Goal: Check status: Check status

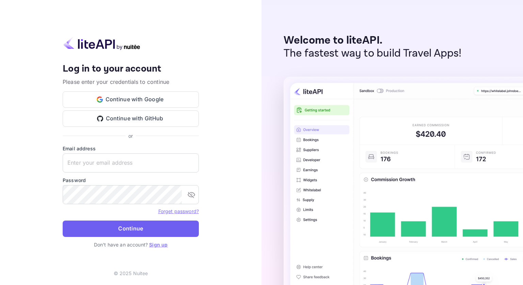
type input "[EMAIL_ADDRESS][DOMAIN_NAME]"
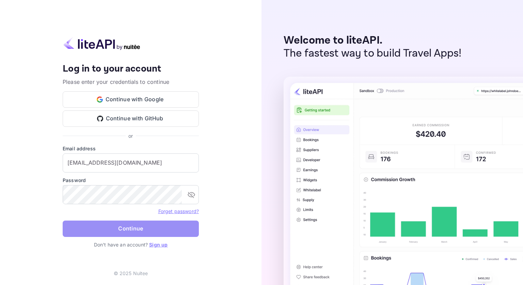
click at [170, 230] on button "Continue" at bounding box center [131, 228] width 136 height 16
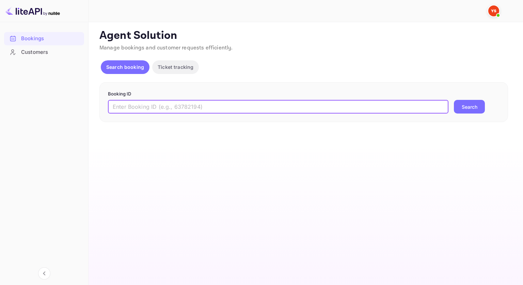
click at [187, 108] on input "text" at bounding box center [278, 107] width 341 height 14
paste input "9493831"
type input "9493831"
click at [470, 108] on button "Search" at bounding box center [469, 107] width 31 height 14
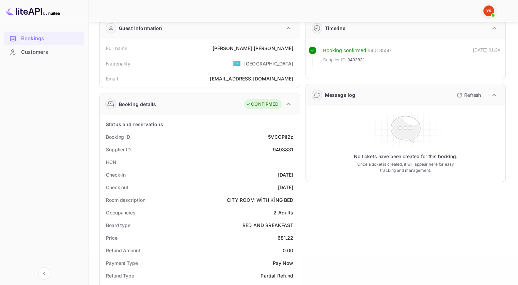
scroll to position [34, 0]
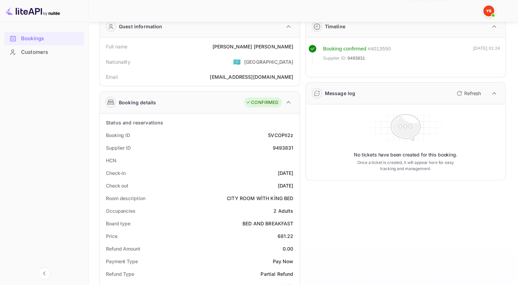
click at [289, 147] on div "9493831" at bounding box center [282, 147] width 21 height 7
copy div "9493831"
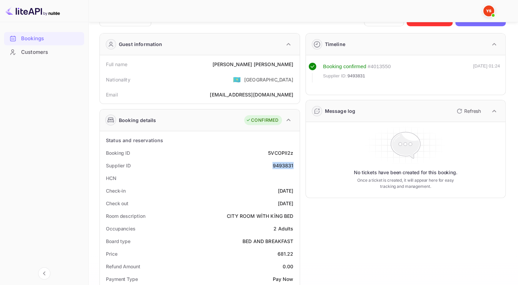
scroll to position [0, 0]
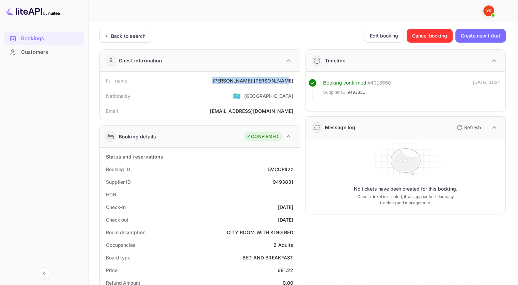
drag, startPoint x: 295, startPoint y: 82, endPoint x: 239, endPoint y: 80, distance: 55.2
click at [239, 80] on div "Full name [PERSON_NAME]" at bounding box center [200, 80] width 194 height 13
copy div "[PERSON_NAME]"
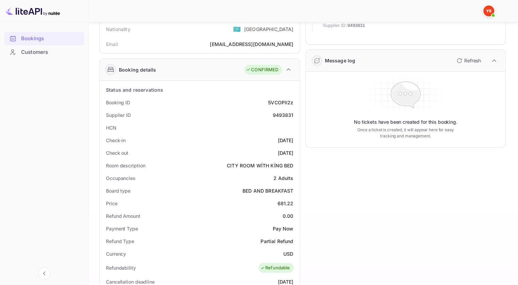
scroll to position [68, 0]
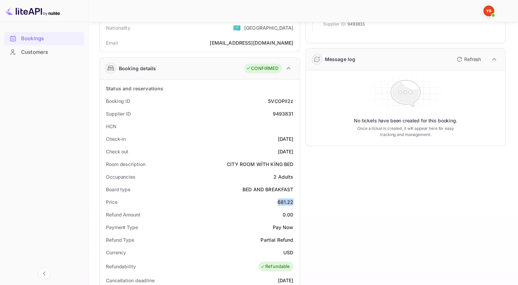
drag, startPoint x: 293, startPoint y: 201, endPoint x: 277, endPoint y: 201, distance: 15.7
click at [277, 201] on div "Price 681.22" at bounding box center [200, 201] width 194 height 13
copy div "681.22"
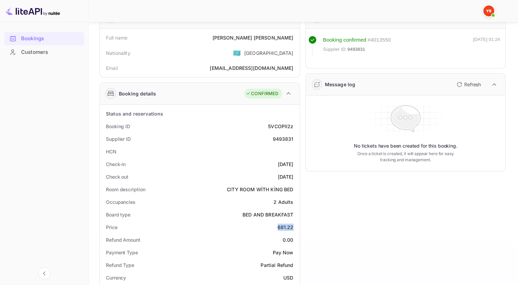
scroll to position [0, 0]
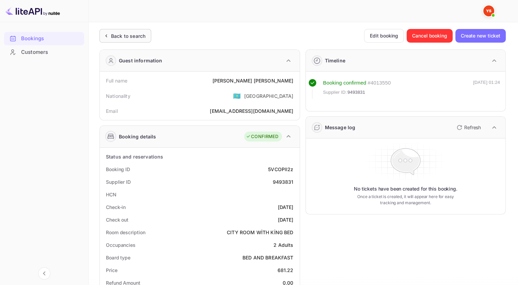
click at [141, 40] on div "Back to search" at bounding box center [125, 36] width 52 height 14
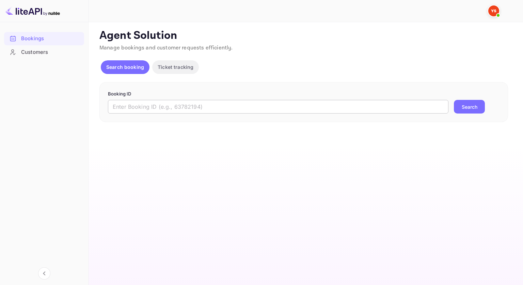
click at [163, 107] on input "text" at bounding box center [278, 107] width 341 height 14
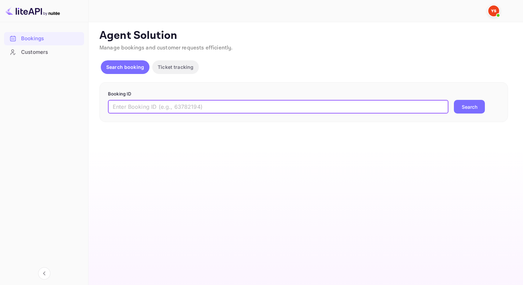
paste input "9494407"
type input "9494407"
click at [468, 108] on button "Search" at bounding box center [469, 107] width 31 height 14
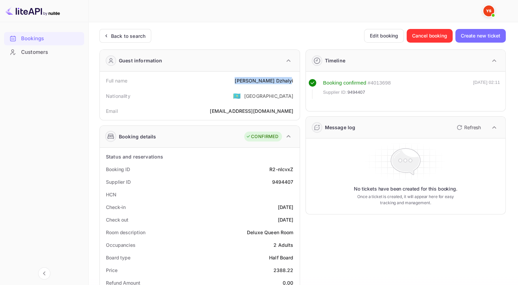
drag, startPoint x: 292, startPoint y: 80, endPoint x: 242, endPoint y: 80, distance: 49.7
click at [242, 80] on div "Full name [PERSON_NAME]" at bounding box center [200, 80] width 194 height 13
click at [219, 91] on div "Nationality 🇰🇿 [DEMOGRAPHIC_DATA]" at bounding box center [200, 96] width 194 height 18
drag, startPoint x: 252, startPoint y: 78, endPoint x: 296, endPoint y: 79, distance: 43.6
click at [296, 79] on div "Full name [PERSON_NAME]" at bounding box center [200, 80] width 194 height 13
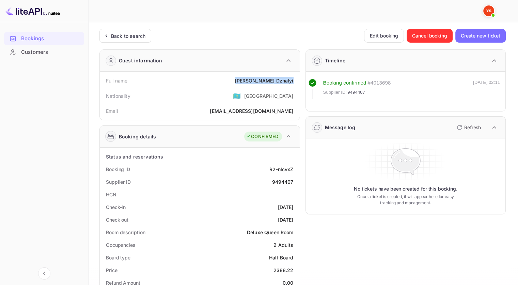
copy div "[PERSON_NAME]"
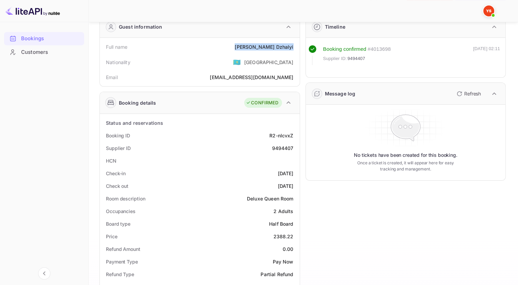
scroll to position [34, 0]
click at [285, 144] on div "9494407" at bounding box center [282, 147] width 21 height 7
copy div "9494407"
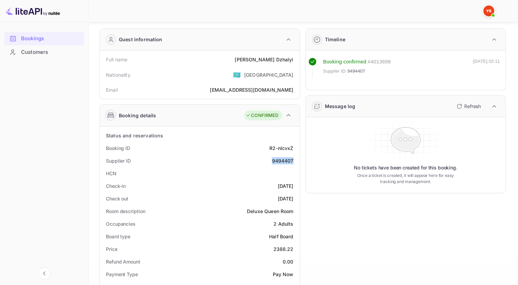
scroll to position [0, 0]
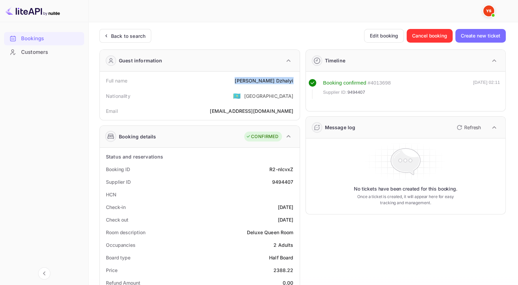
drag, startPoint x: 247, startPoint y: 82, endPoint x: 293, endPoint y: 80, distance: 46.7
click at [293, 80] on div "Full name [PERSON_NAME]" at bounding box center [200, 80] width 194 height 13
copy div "[PERSON_NAME]"
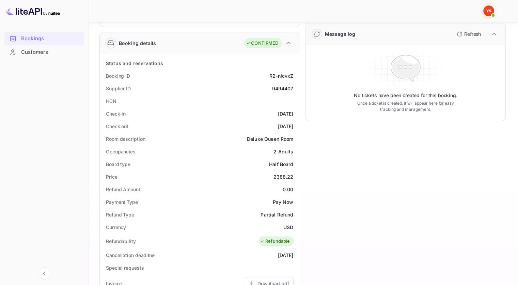
scroll to position [102, 0]
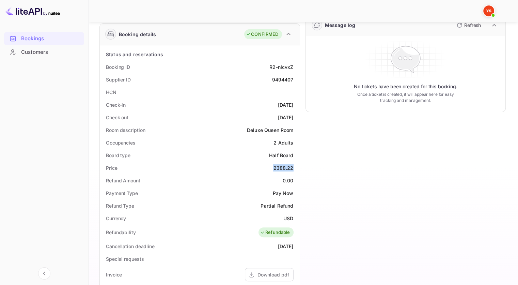
drag, startPoint x: 274, startPoint y: 169, endPoint x: 295, endPoint y: 169, distance: 20.4
click at [295, 169] on div "Price 2388.22" at bounding box center [200, 167] width 194 height 13
copy div "2388.22"
